Goal: Task Accomplishment & Management: Manage account settings

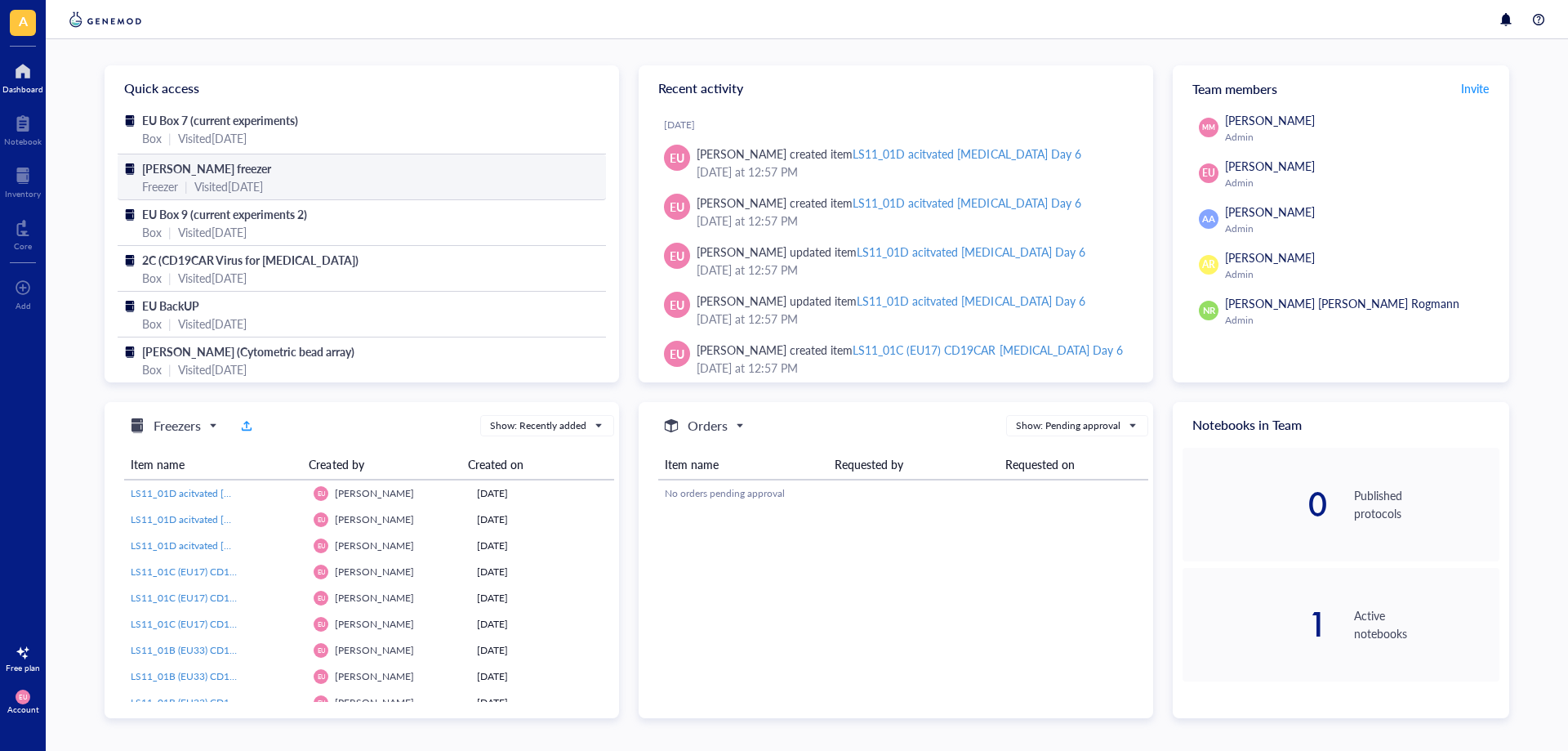
click at [218, 177] on div "Visited [DATE]" at bounding box center [229, 186] width 69 height 18
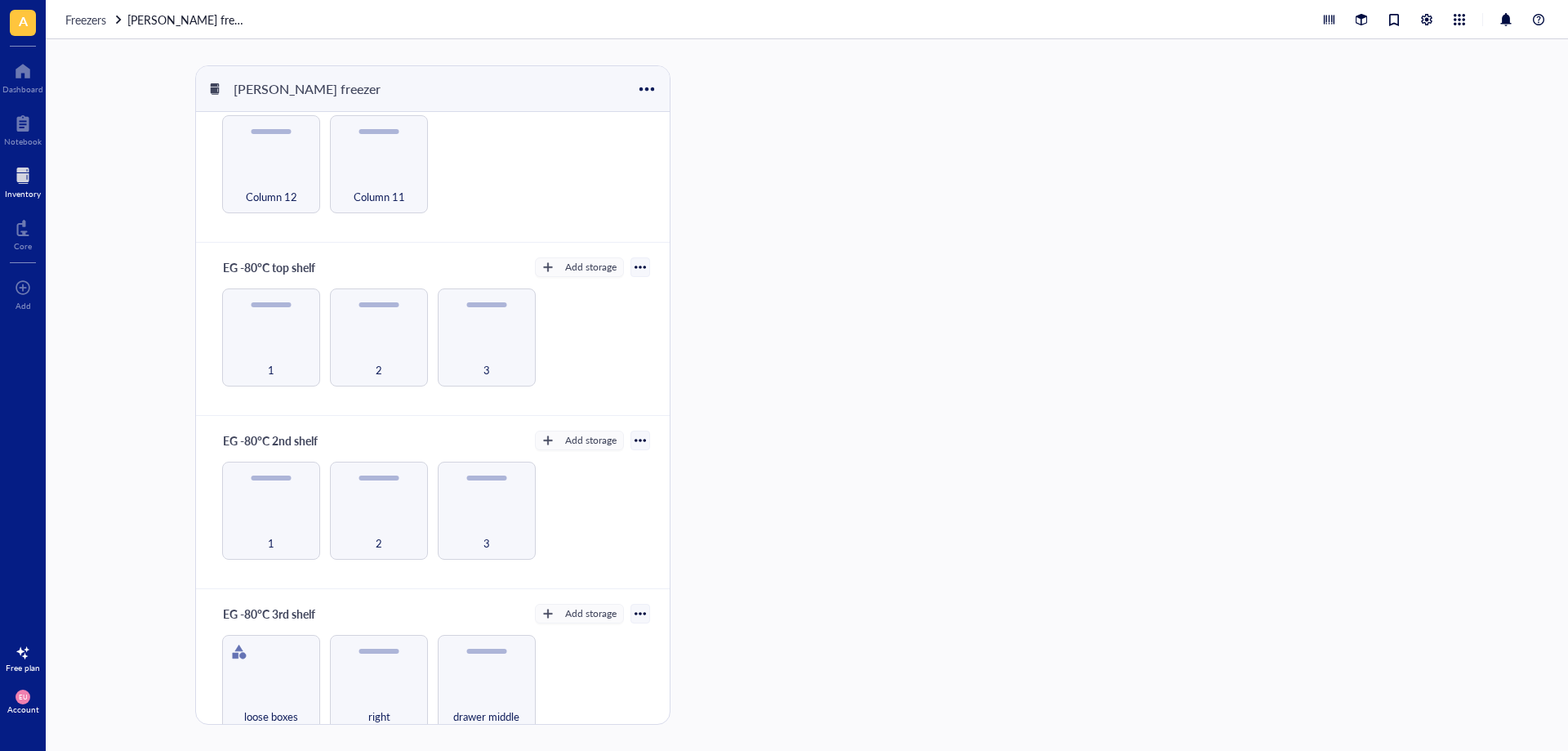
scroll to position [82, 0]
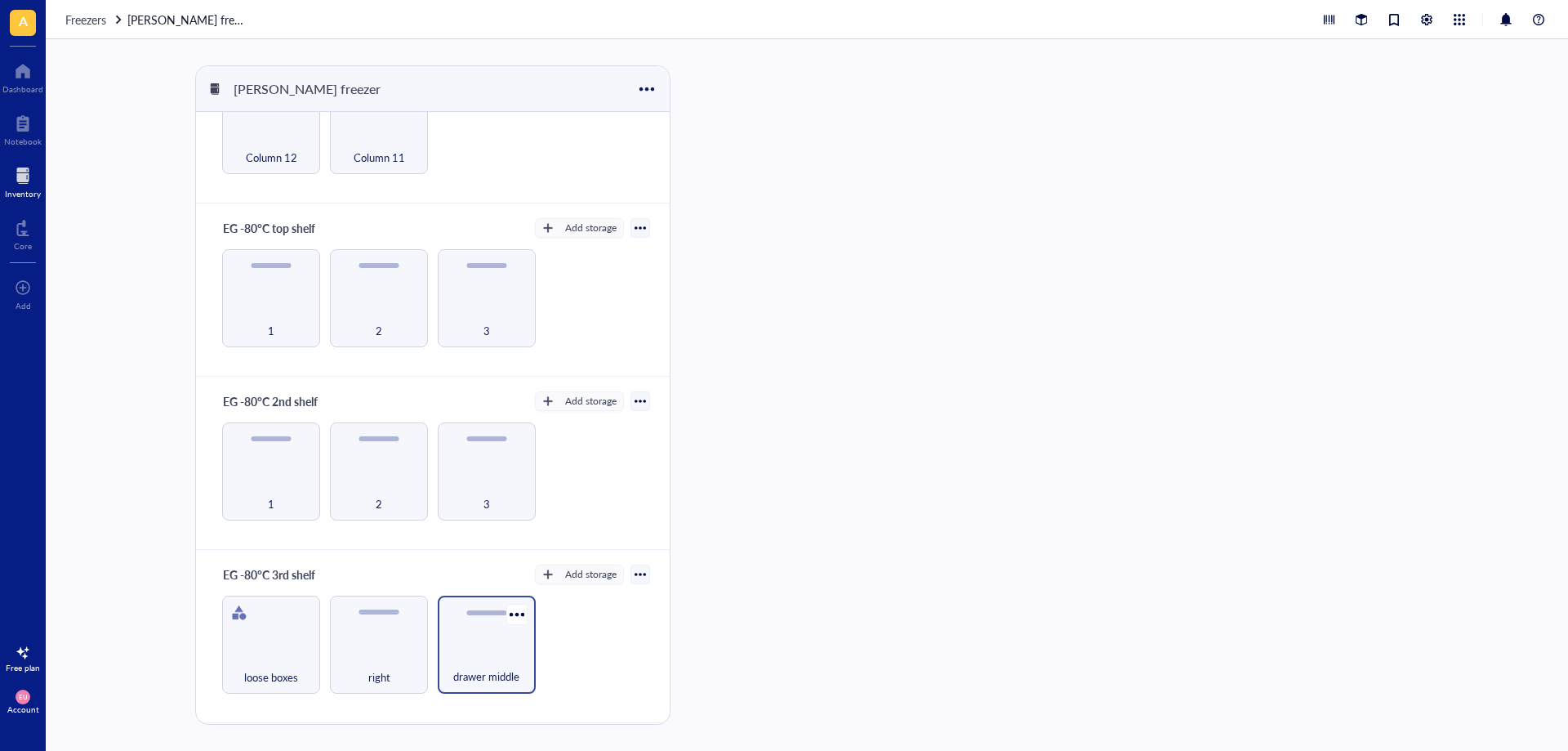
click at [476, 642] on div "drawer middle" at bounding box center [487, 645] width 98 height 98
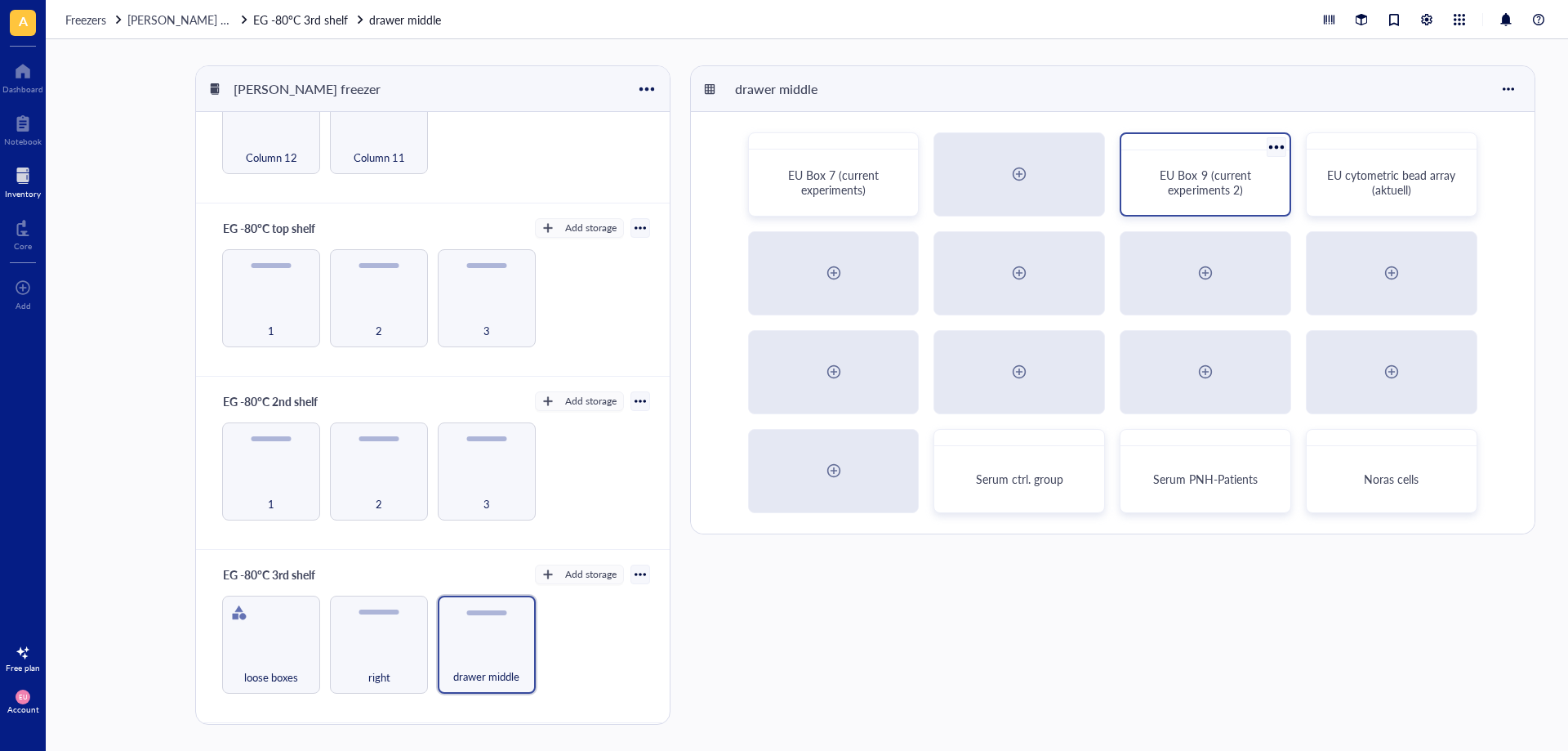
click at [1229, 180] on span "EU Box 9 (current experiments 2)" at bounding box center [1207, 183] width 94 height 31
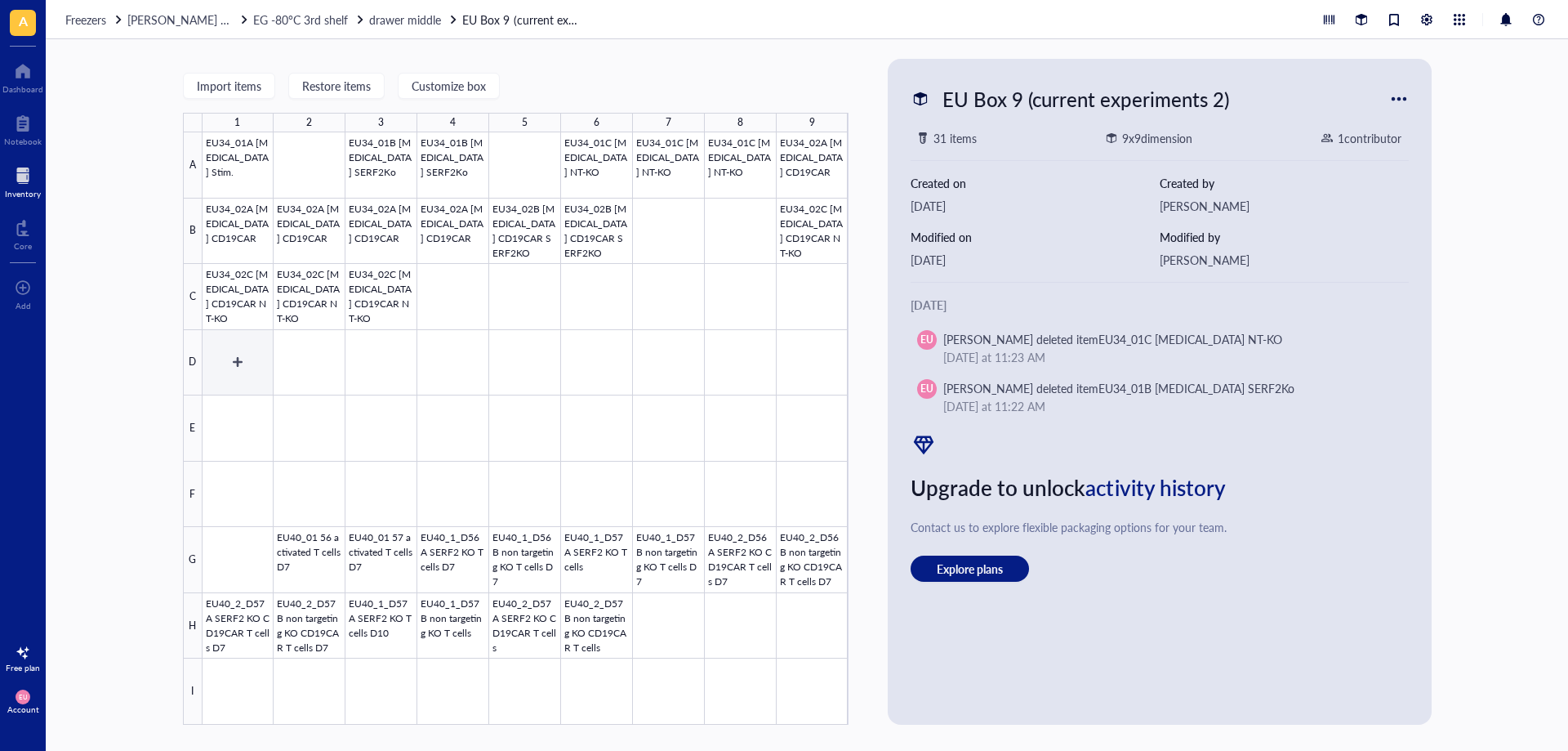
click at [264, 358] on div at bounding box center [526, 429] width 646 height 593
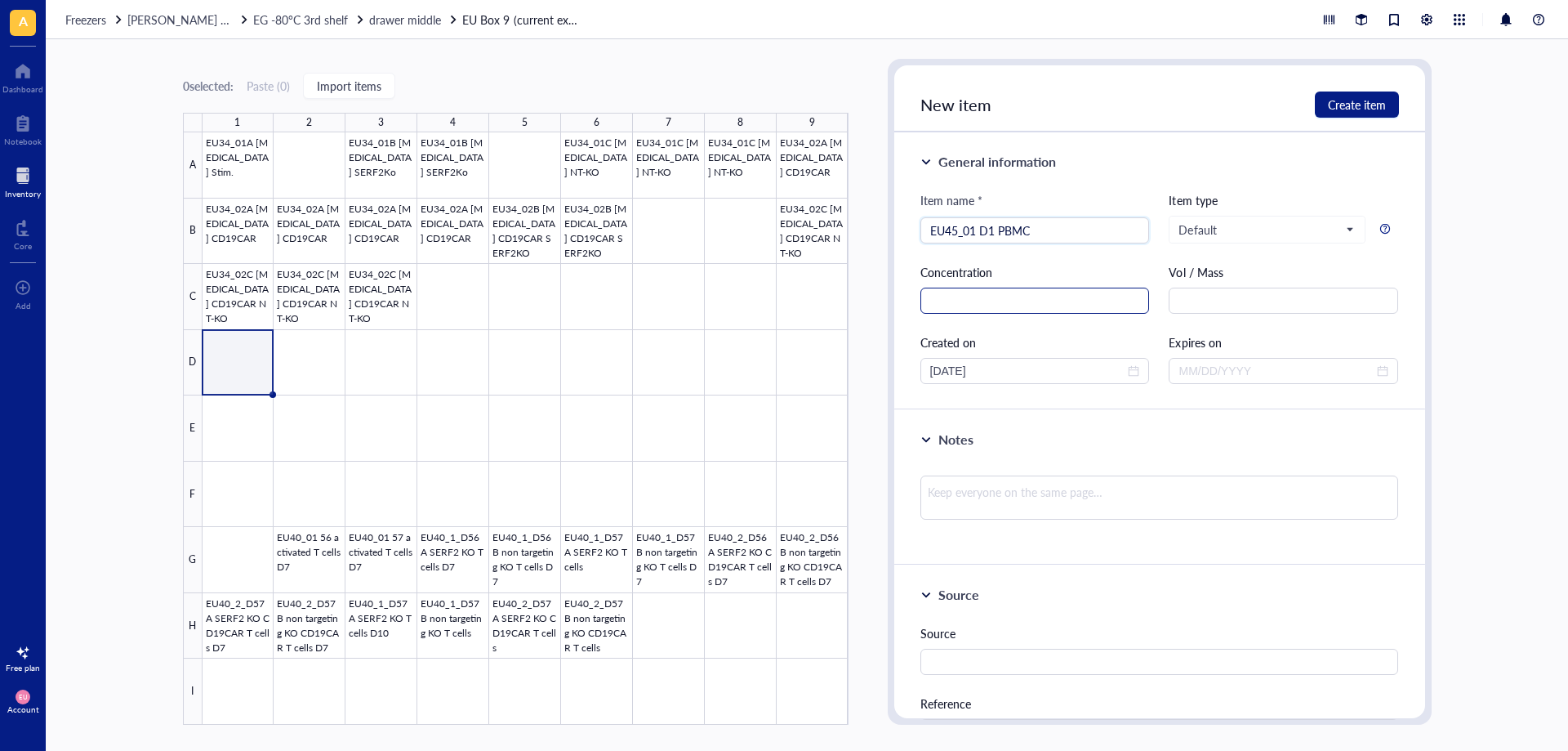
type input "EU45_01 D1 PBMC"
click at [952, 305] on input "text" at bounding box center [1036, 301] width 230 height 27
click at [1240, 231] on span "Default" at bounding box center [1265, 229] width 174 height 15
type input "100x10^6"
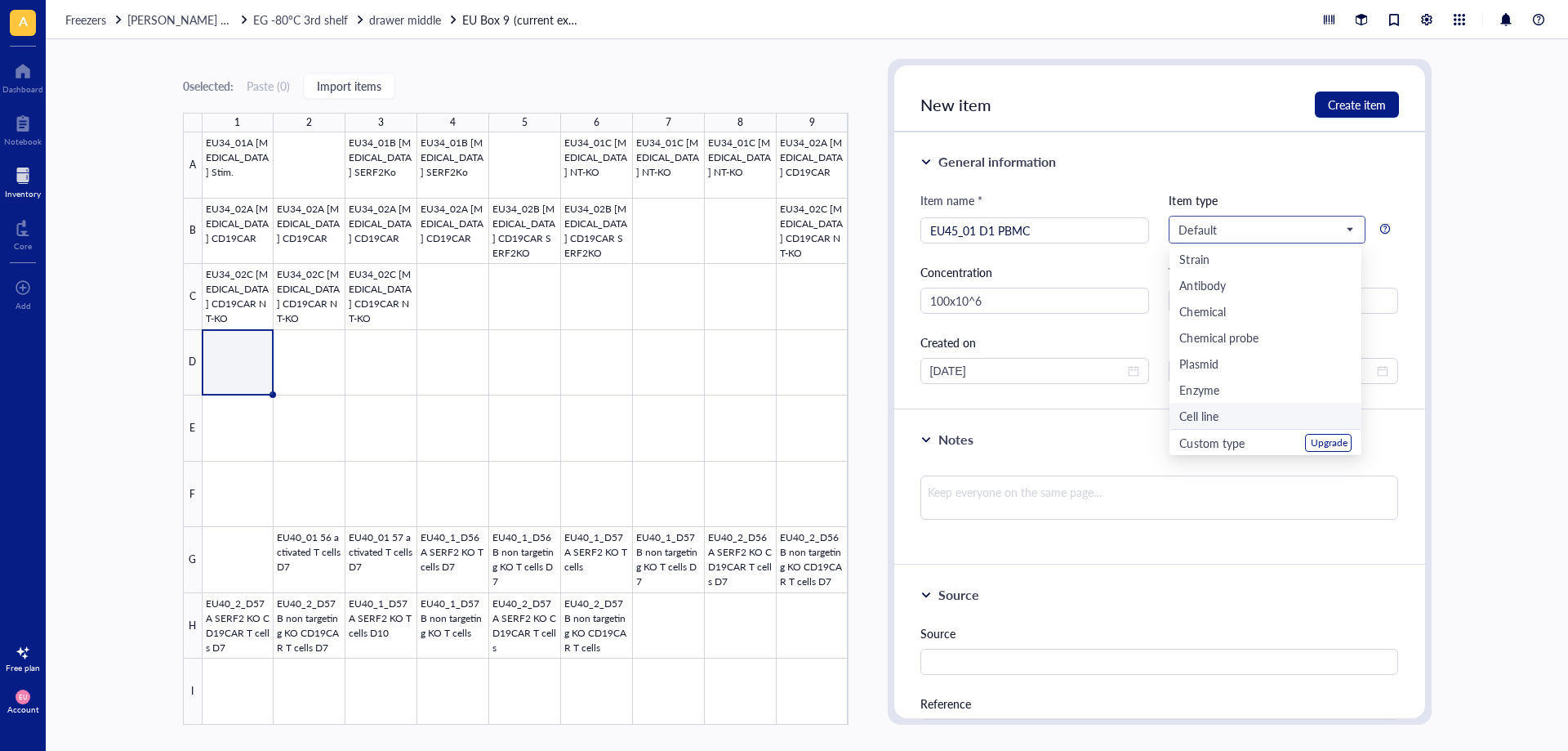
click at [1228, 415] on div "Cell line" at bounding box center [1265, 416] width 172 height 18
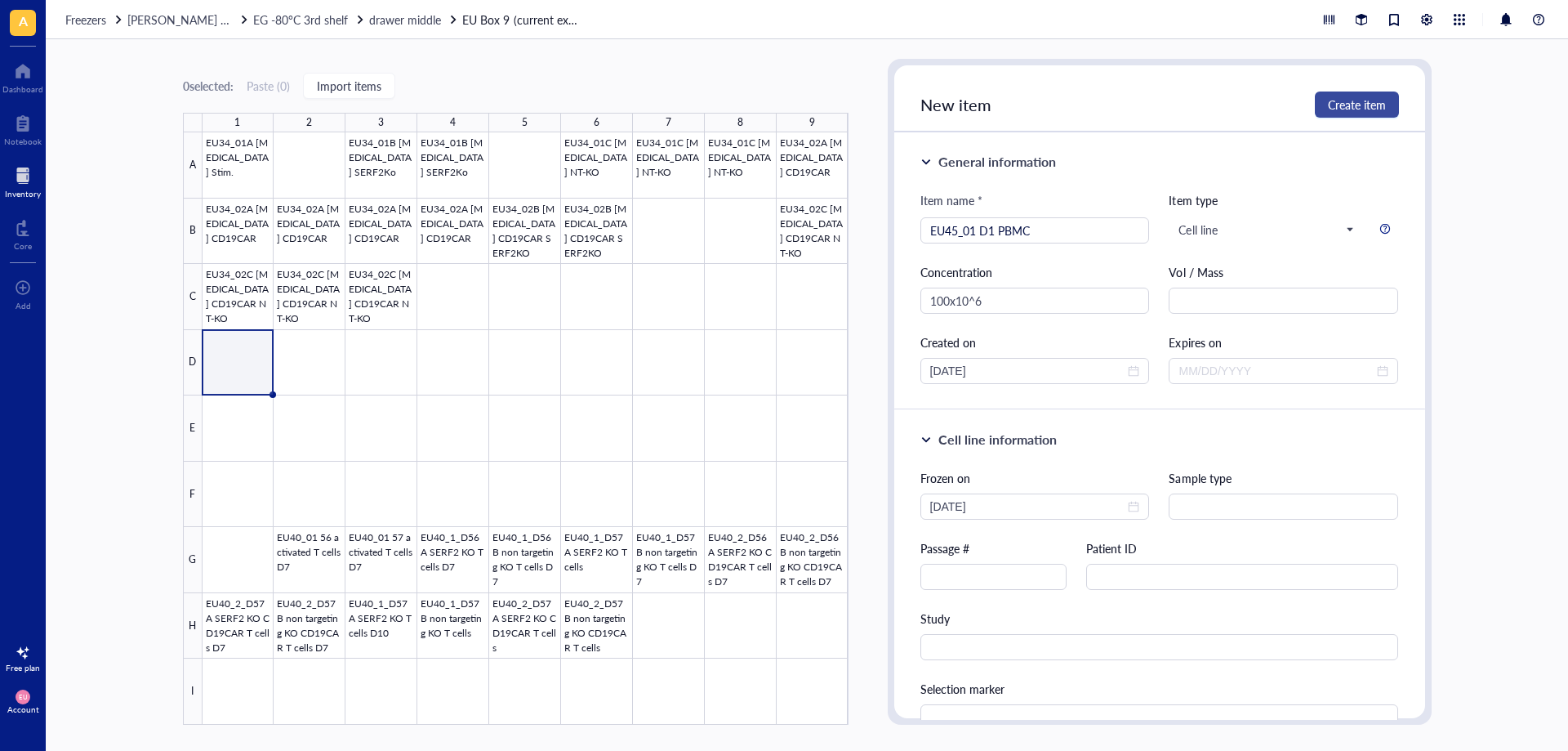
click at [1365, 104] on span "Create item" at bounding box center [1357, 104] width 58 height 13
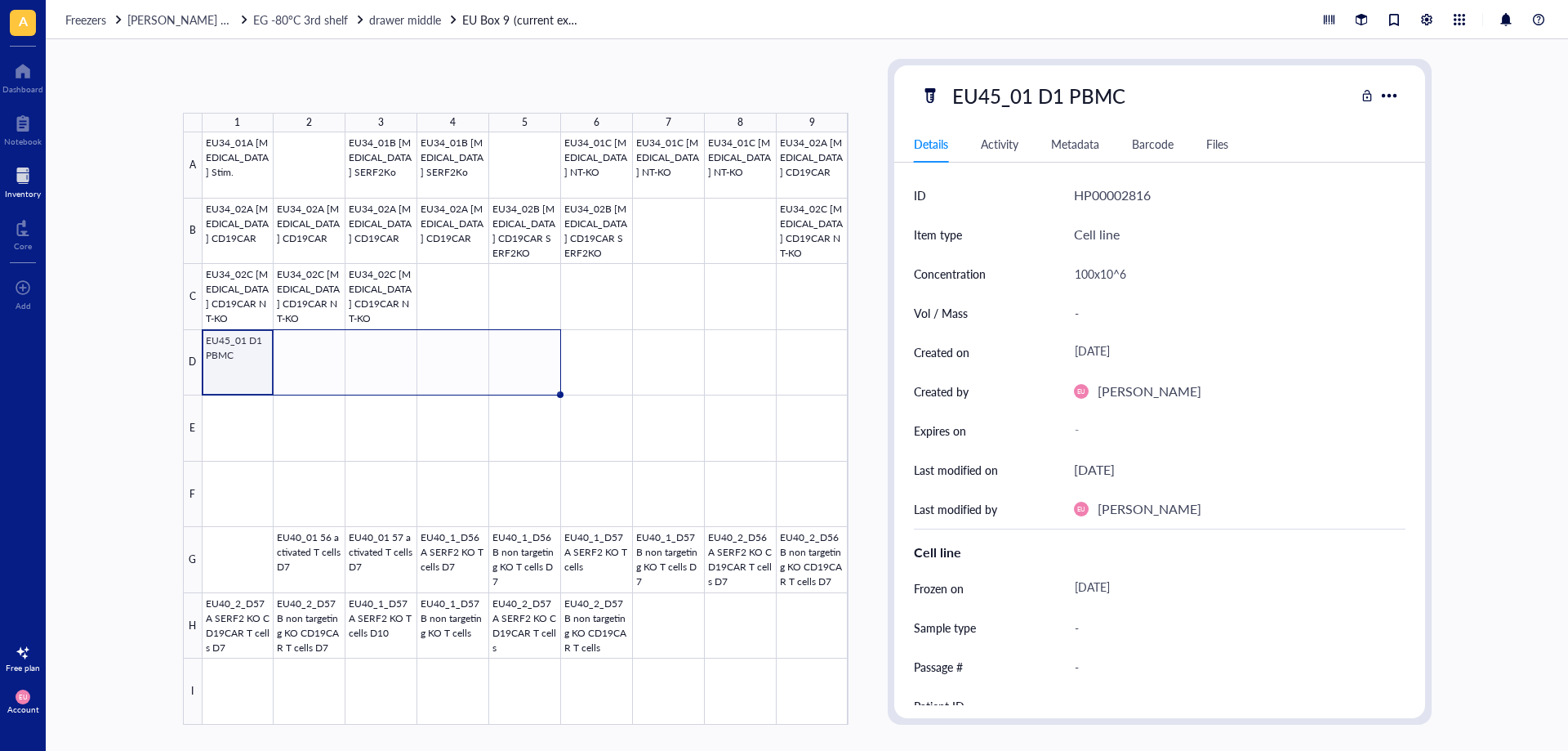
drag, startPoint x: 273, startPoint y: 393, endPoint x: 513, endPoint y: 377, distance: 240.5
click at [0, 0] on div "EU34_01A [MEDICAL_DATA] Stim. EU34_01B [MEDICAL_DATA] SERF2Ko EU34_01B [MEDICAL…" at bounding box center [0, 0] width 0 height 0
click at [548, 352] on div at bounding box center [526, 429] width 646 height 593
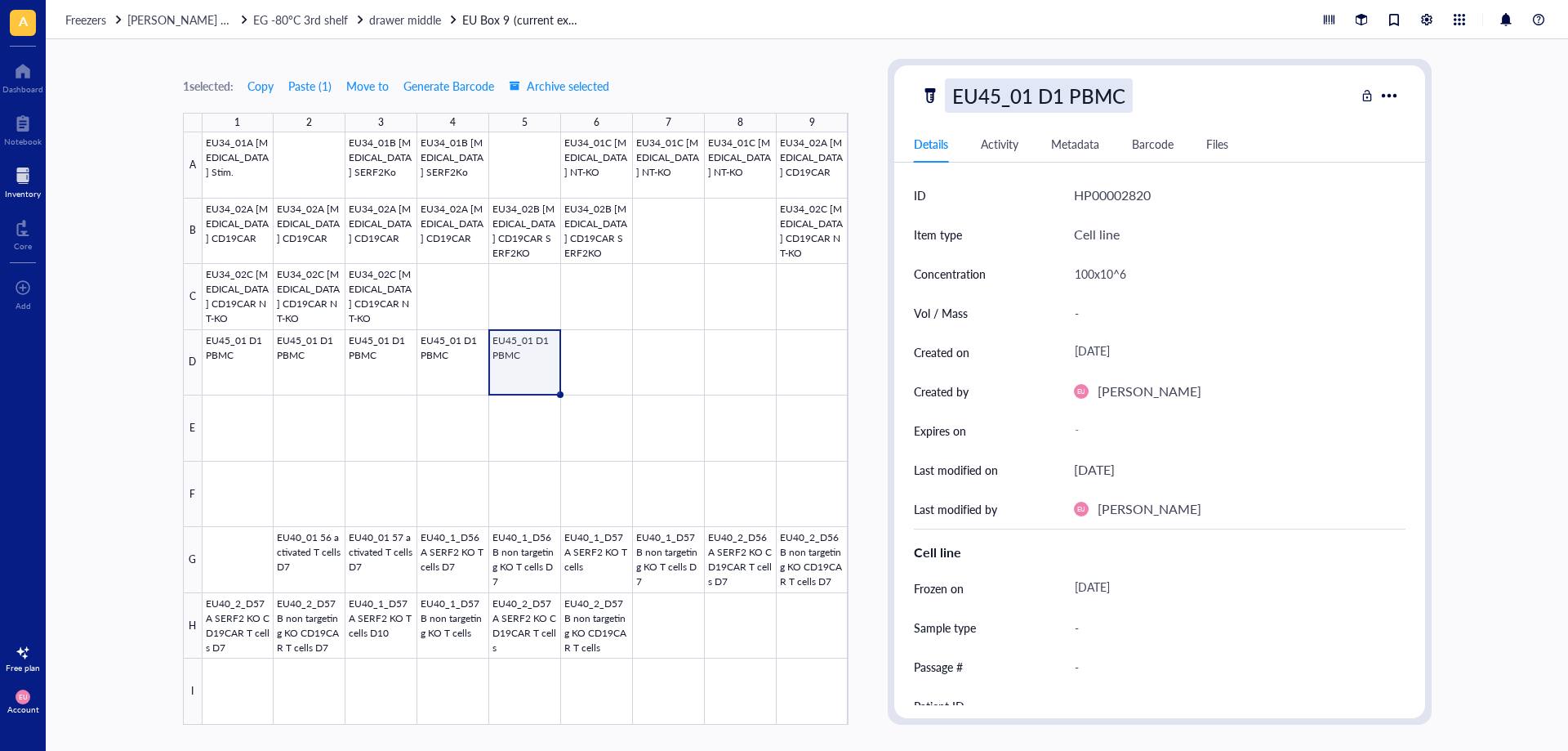
click at [1016, 96] on div "EU45_01 D1 PBMC" at bounding box center [1038, 95] width 188 height 34
click at [1058, 94] on input "EU45_01 D1 PBMC" at bounding box center [1043, 95] width 195 height 32
type input "EU45_01 D2 PBMC"
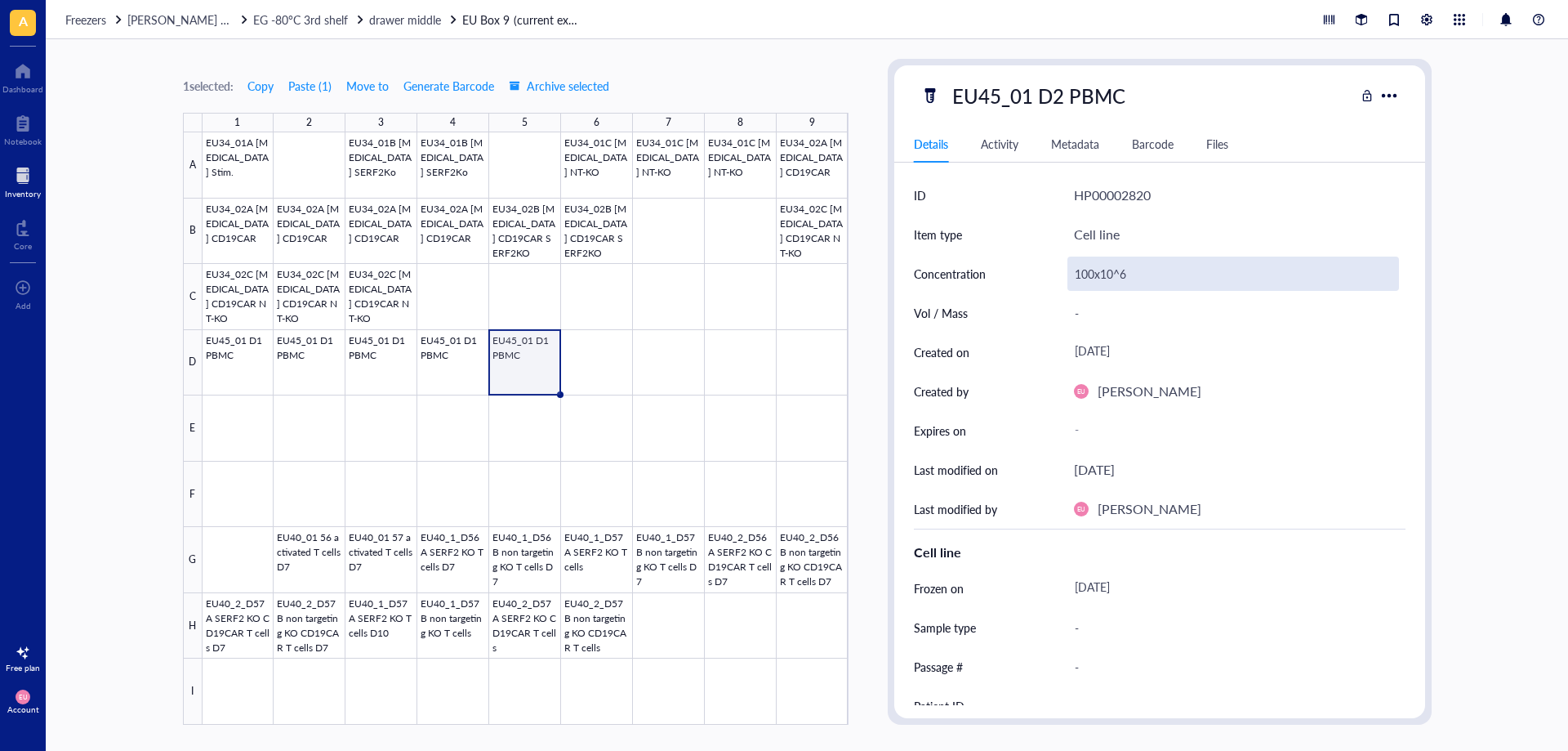
click at [1094, 274] on div "100x10^6" at bounding box center [1234, 273] width 332 height 34
click at [1088, 276] on div "100x10^6" at bounding box center [1234, 273] width 332 height 34
click at [1088, 274] on input "100x10^6" at bounding box center [1234, 273] width 330 height 32
type input "40x10^6"
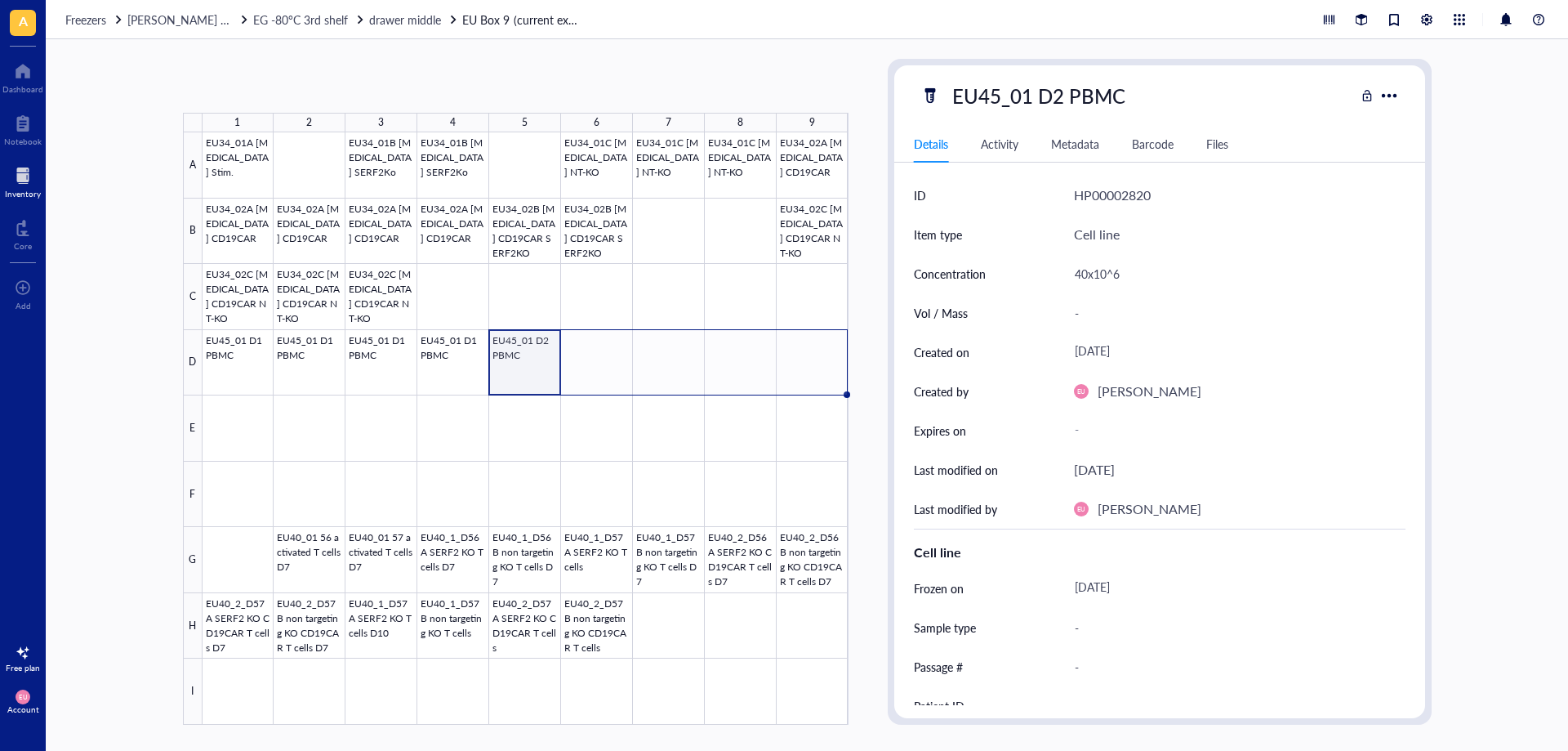
drag, startPoint x: 559, startPoint y: 392, endPoint x: 797, endPoint y: 389, distance: 238.0
click at [0, 0] on div "EU34_01A [MEDICAL_DATA] Stim. EU34_01B [MEDICAL_DATA] SERF2Ko EU34_01B [MEDICAL…" at bounding box center [0, 0] width 0 height 0
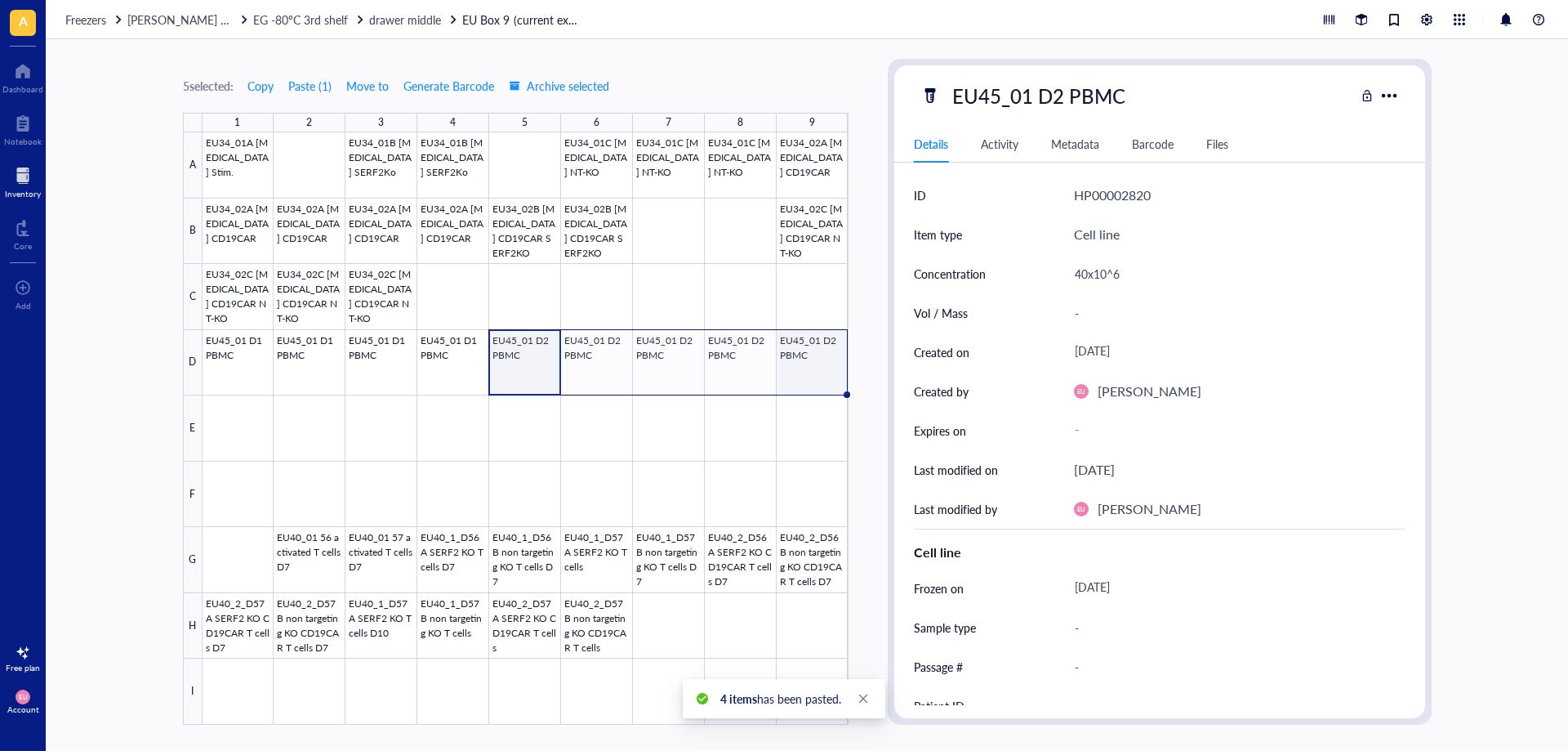
click at [808, 371] on div at bounding box center [526, 429] width 646 height 593
click at [1054, 90] on div "EU45_01 D2 PBMC" at bounding box center [1038, 95] width 188 height 34
click at [1054, 99] on input "EU45_01 D2 PBMC" at bounding box center [1043, 95] width 195 height 32
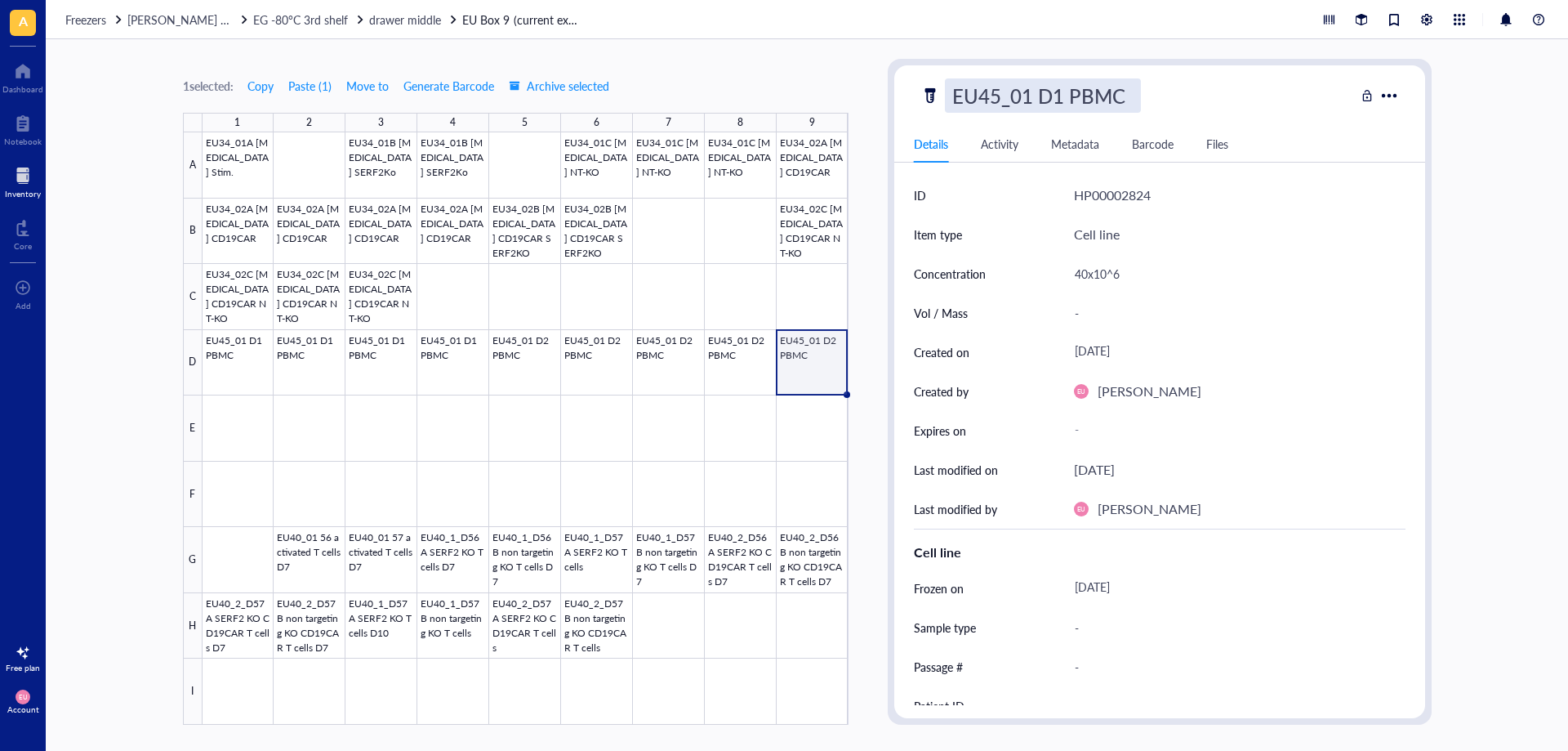
click at [1117, 101] on input "EU45_01 D1 PBMC" at bounding box center [1043, 95] width 195 height 32
type input "EU45_01 D1 CD8+"
click at [812, 358] on div at bounding box center [526, 429] width 646 height 593
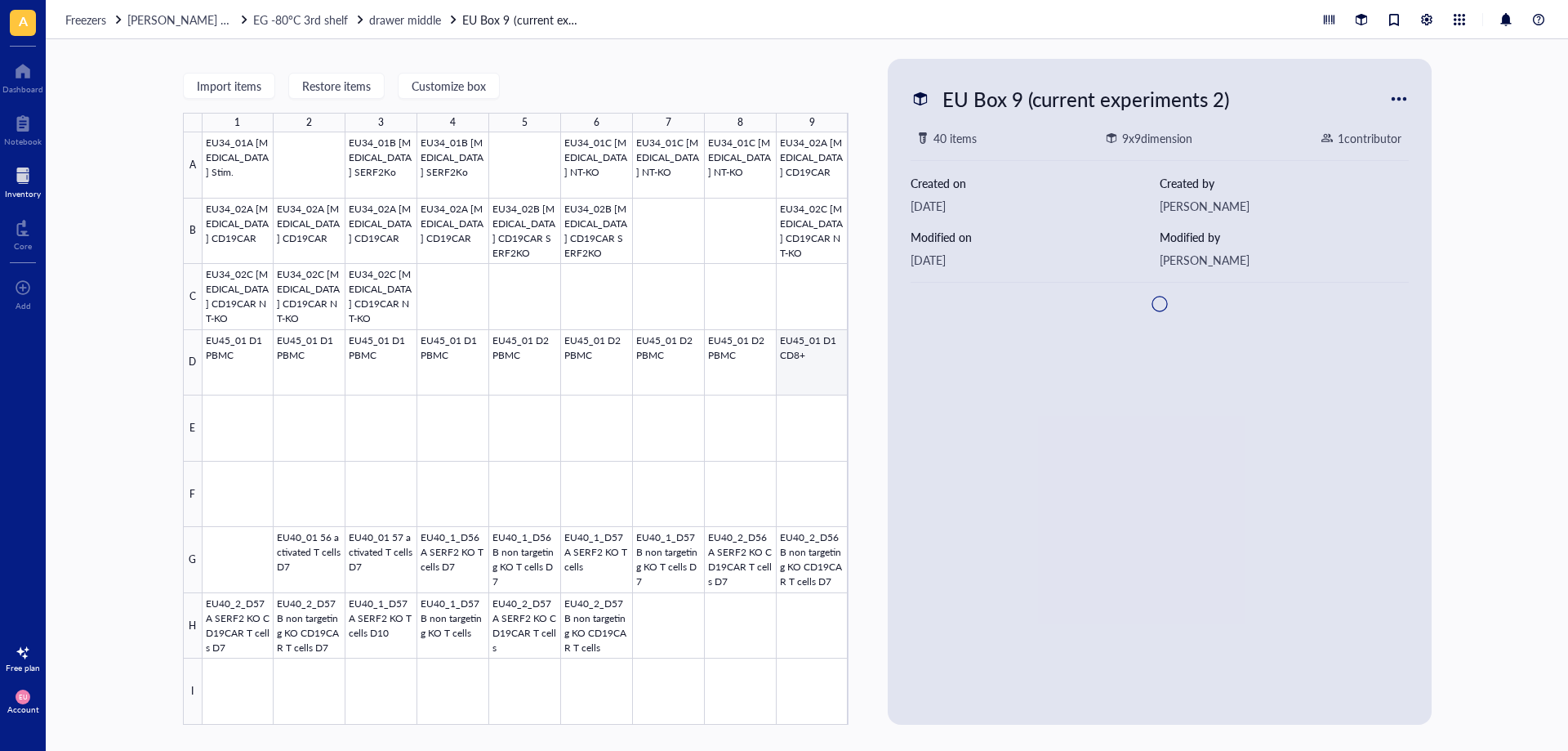
click at [810, 357] on div at bounding box center [526, 429] width 646 height 593
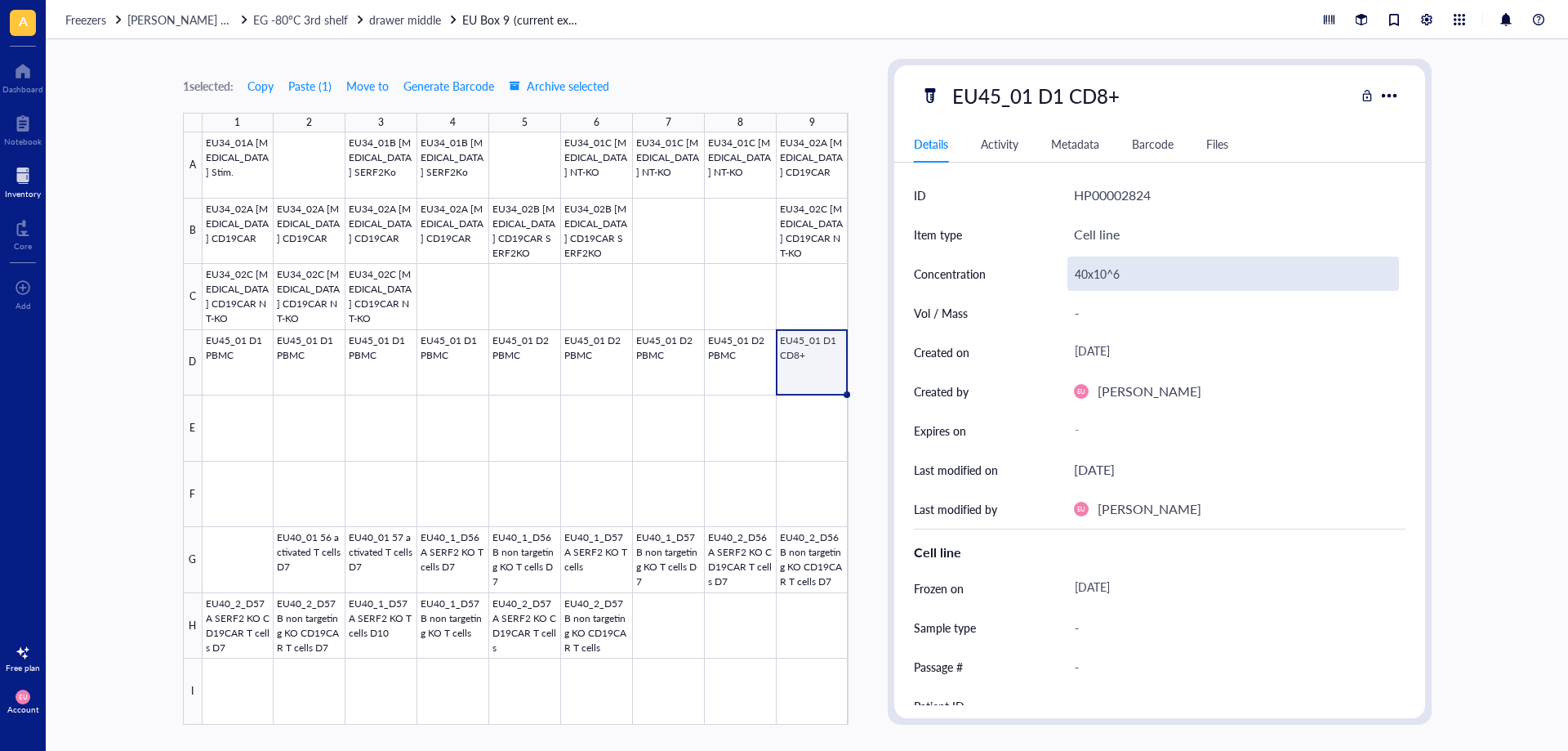
click at [1113, 267] on div "40x10^6" at bounding box center [1234, 273] width 332 height 34
drag, startPoint x: 1087, startPoint y: 272, endPoint x: 1068, endPoint y: 272, distance: 19.0
click at [1069, 272] on input "40x10^6" at bounding box center [1234, 273] width 330 height 32
type input "5,9x10^6"
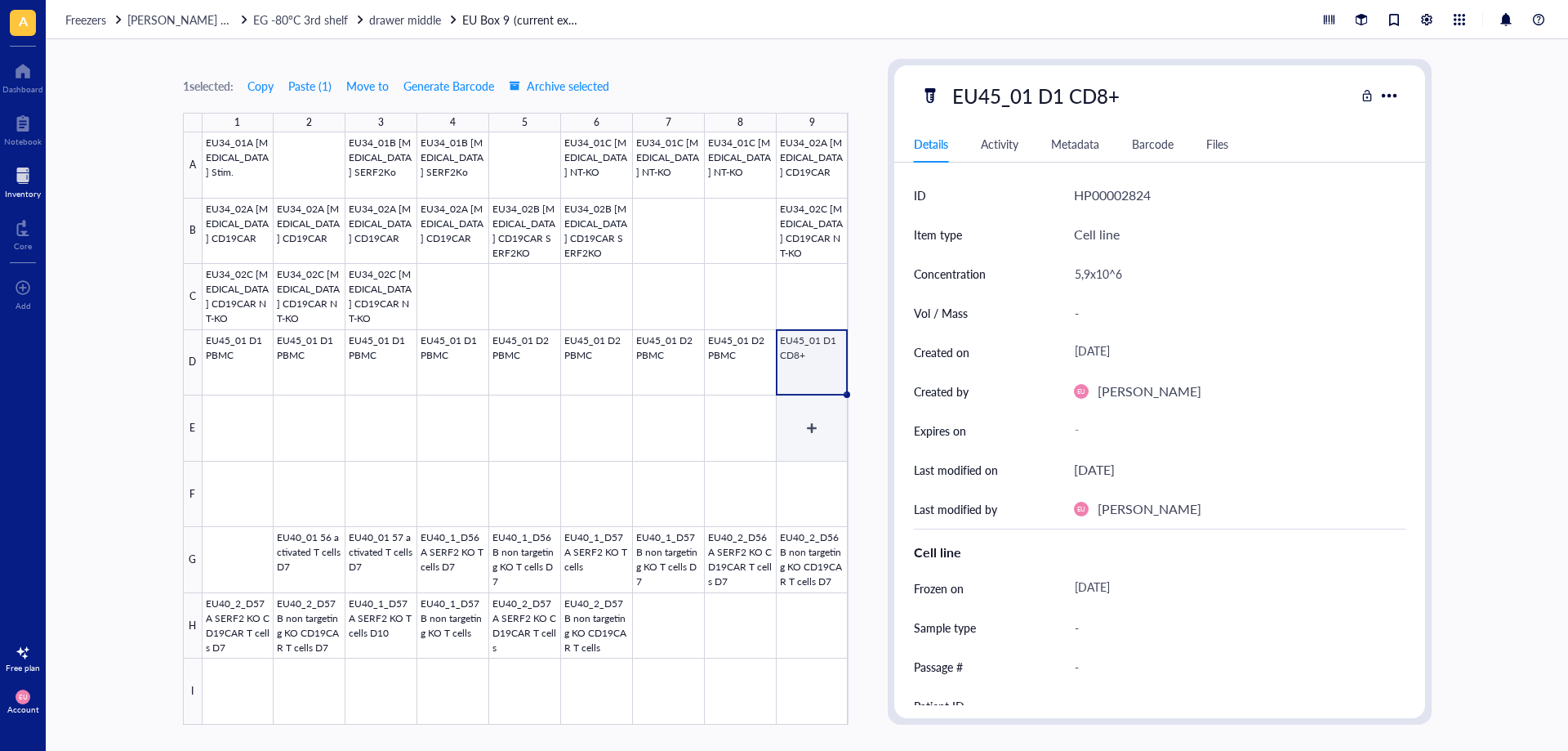
click at [813, 433] on div at bounding box center [526, 429] width 646 height 593
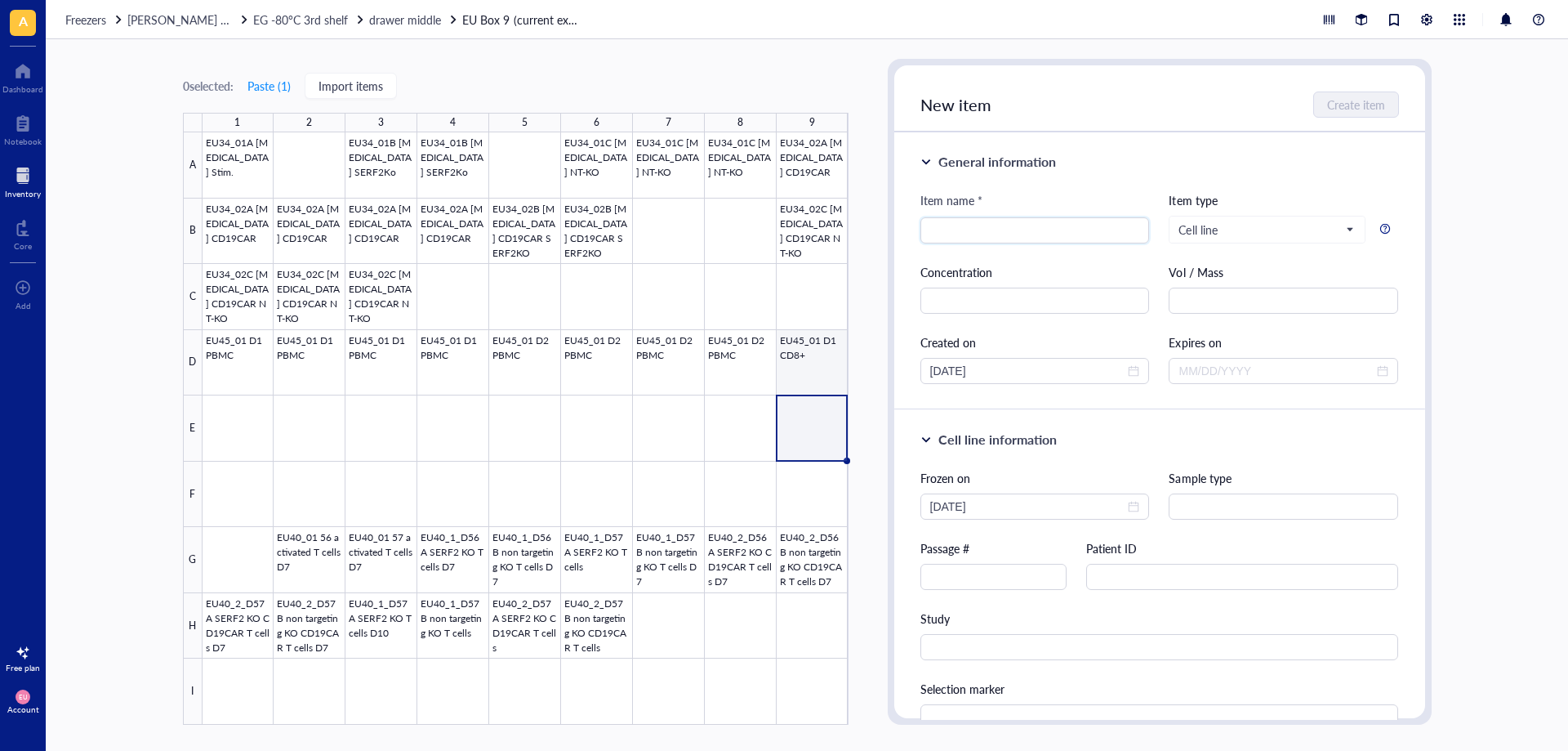
click at [830, 369] on div at bounding box center [526, 429] width 646 height 593
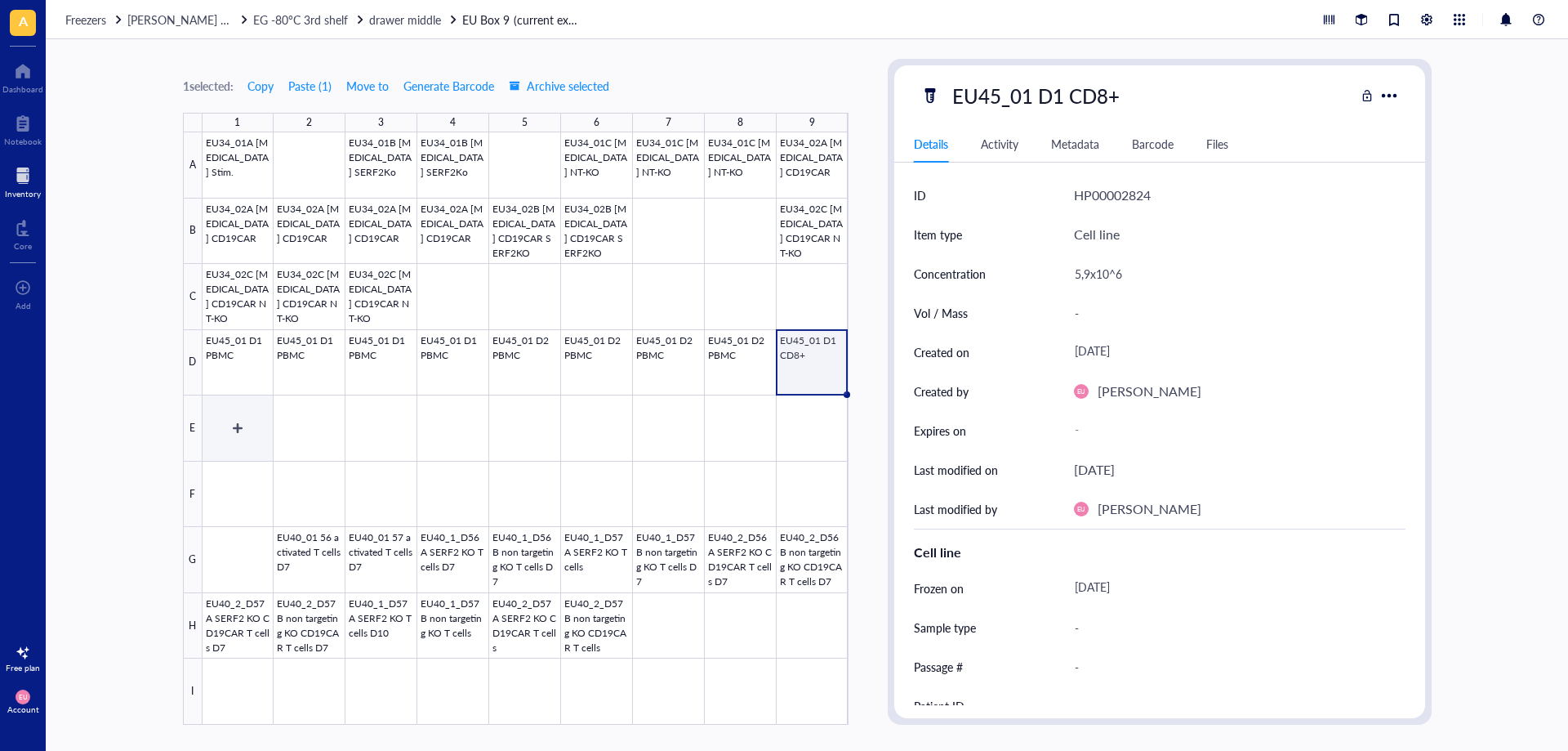
click at [231, 417] on div at bounding box center [526, 429] width 646 height 593
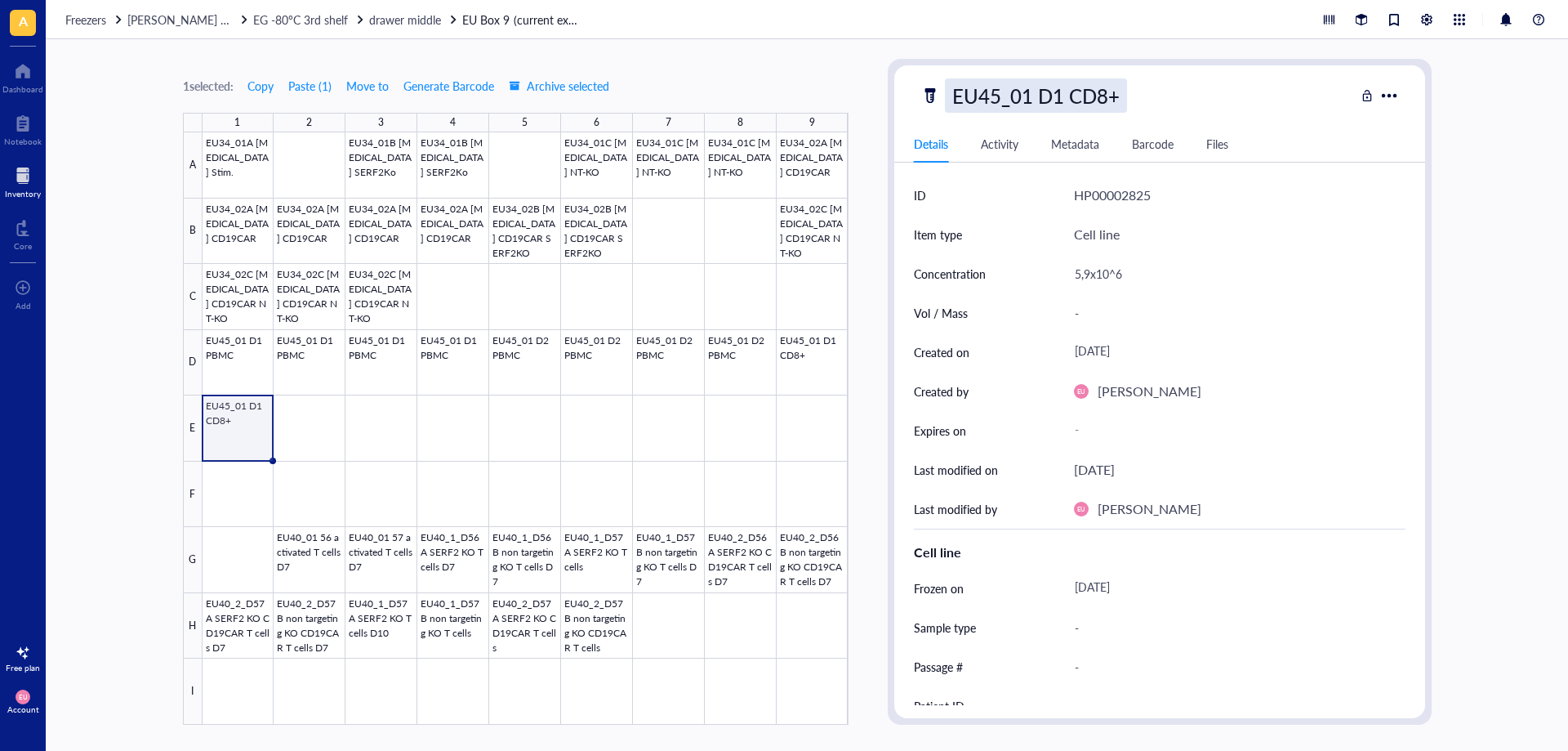
click at [1051, 105] on div "EU45_01 D1 CD8+" at bounding box center [1036, 95] width 182 height 34
click at [1059, 99] on input "EU45_01 D1 CD8+" at bounding box center [1043, 95] width 195 height 32
type input "EU45_01 D2 CD8+"
click at [1094, 268] on div "5,9x10^6" at bounding box center [1234, 273] width 332 height 34
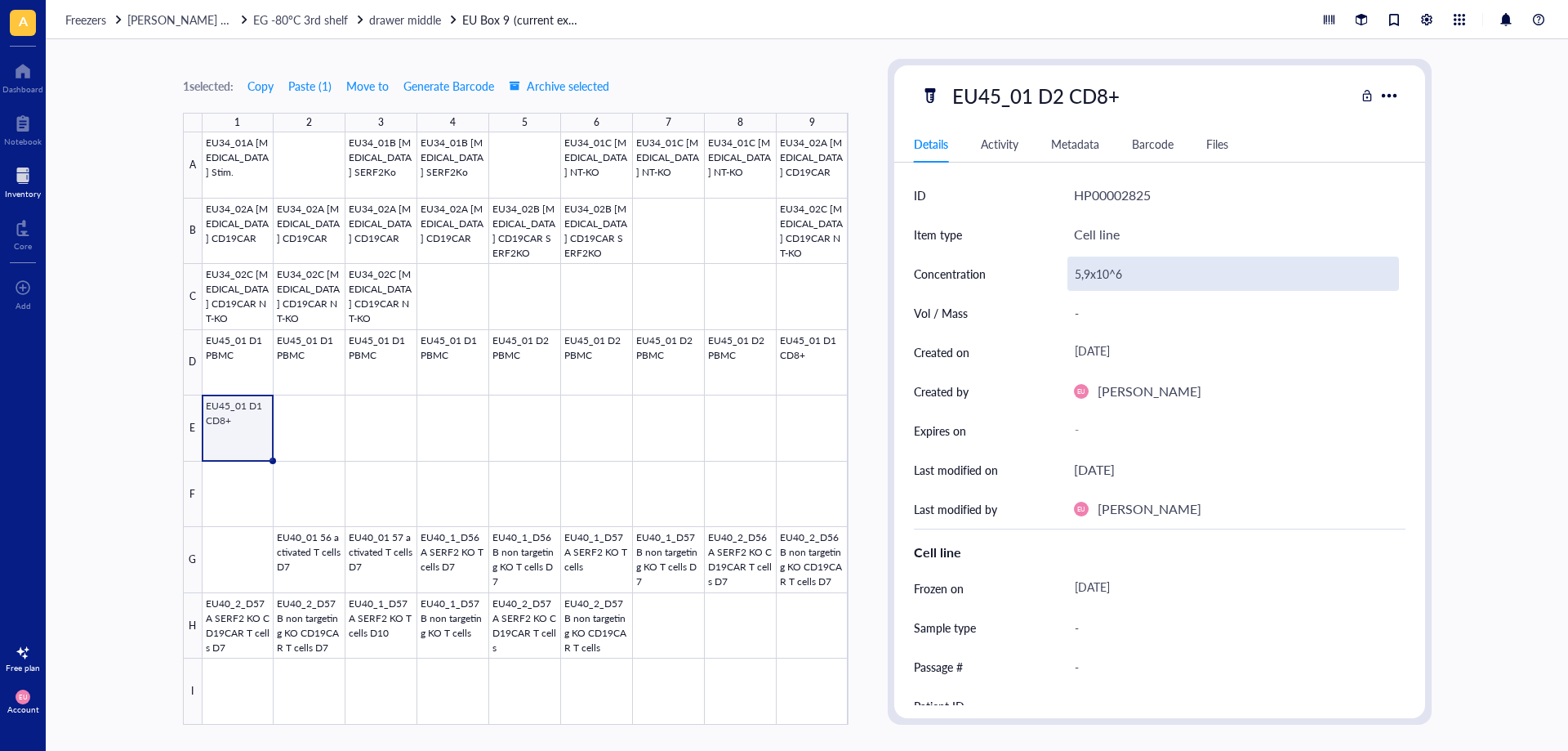
drag, startPoint x: 1090, startPoint y: 271, endPoint x: 1074, endPoint y: 275, distance: 16.5
click at [1084, 272] on div "5,9x10^6" at bounding box center [1234, 273] width 332 height 34
click at [1078, 273] on input "5,9x10^6" at bounding box center [1234, 273] width 330 height 32
type input "1,2x10^6"
